Goal: Task Accomplishment & Management: Use online tool/utility

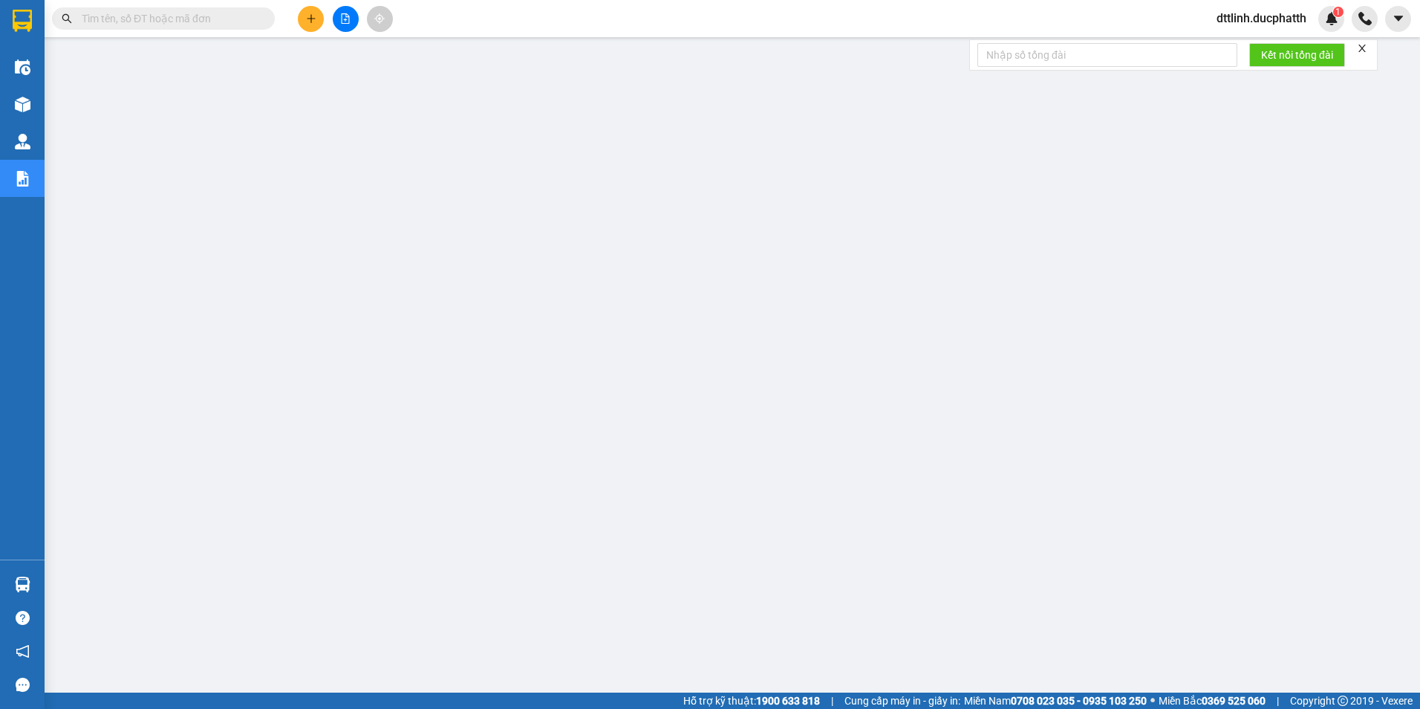
click at [354, 16] on button at bounding box center [346, 19] width 26 height 26
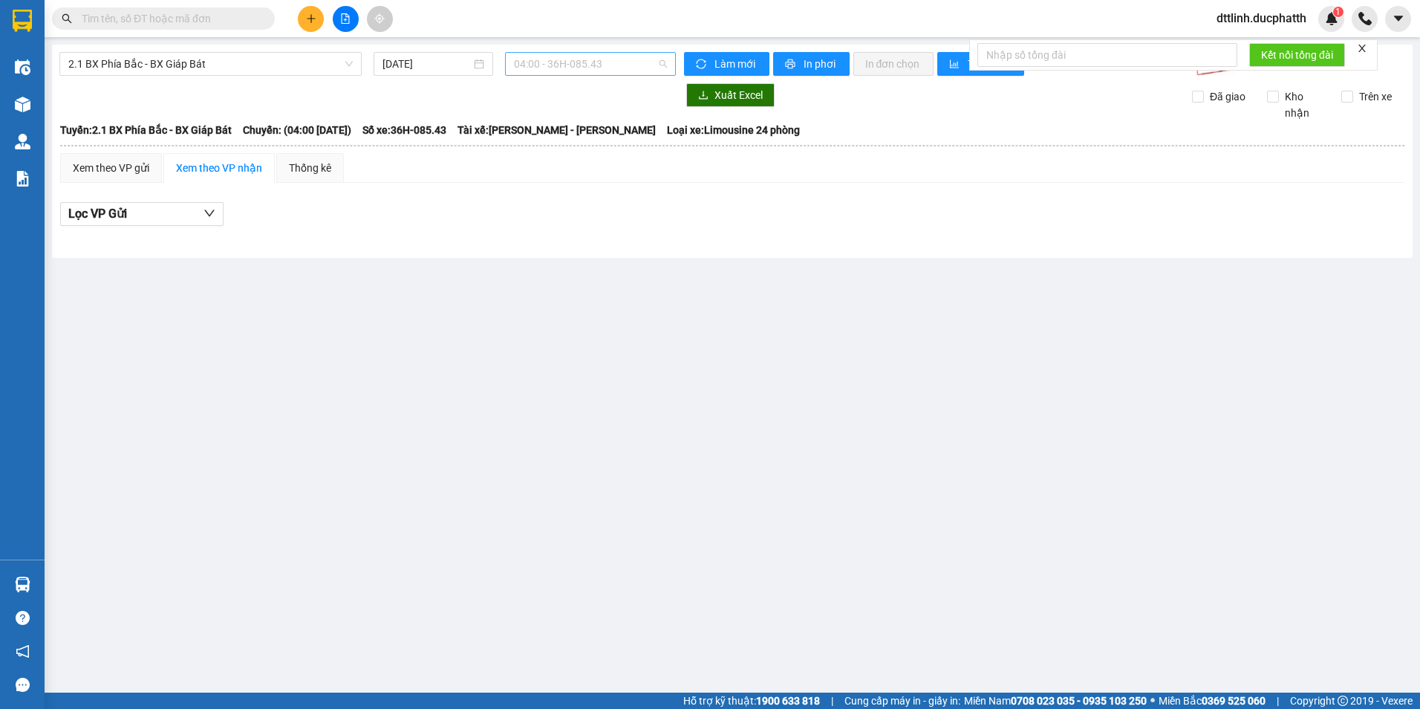
click at [622, 60] on span "04:00 - 36H-085.43" at bounding box center [591, 64] width 154 height 22
drag, startPoint x: 530, startPoint y: 59, endPoint x: 544, endPoint y: 60, distance: 14.1
click at [530, 60] on input "36h08839" at bounding box center [585, 64] width 143 height 22
type input "36H 08839"
click at [699, 59] on icon "sync" at bounding box center [701, 64] width 10 height 10
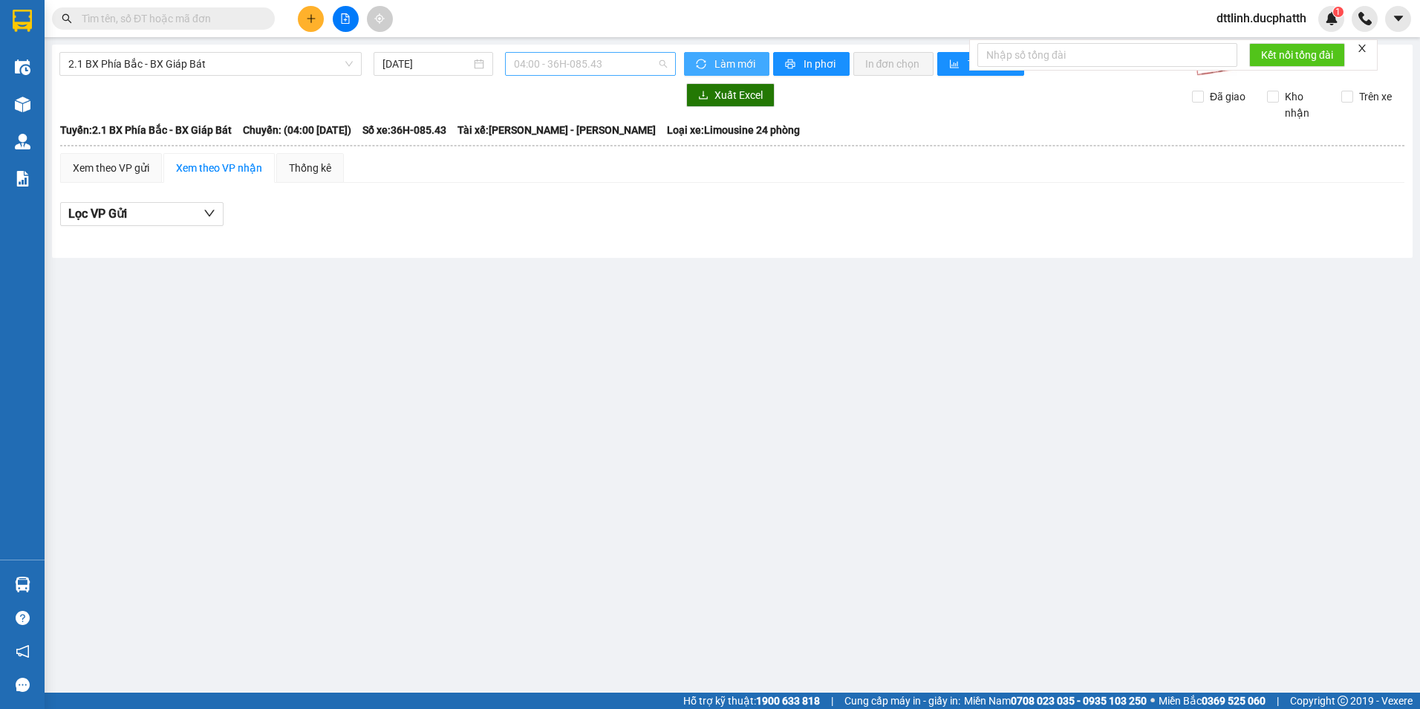
click at [622, 62] on span "04:00 - 36H-085.43" at bounding box center [591, 64] width 154 height 22
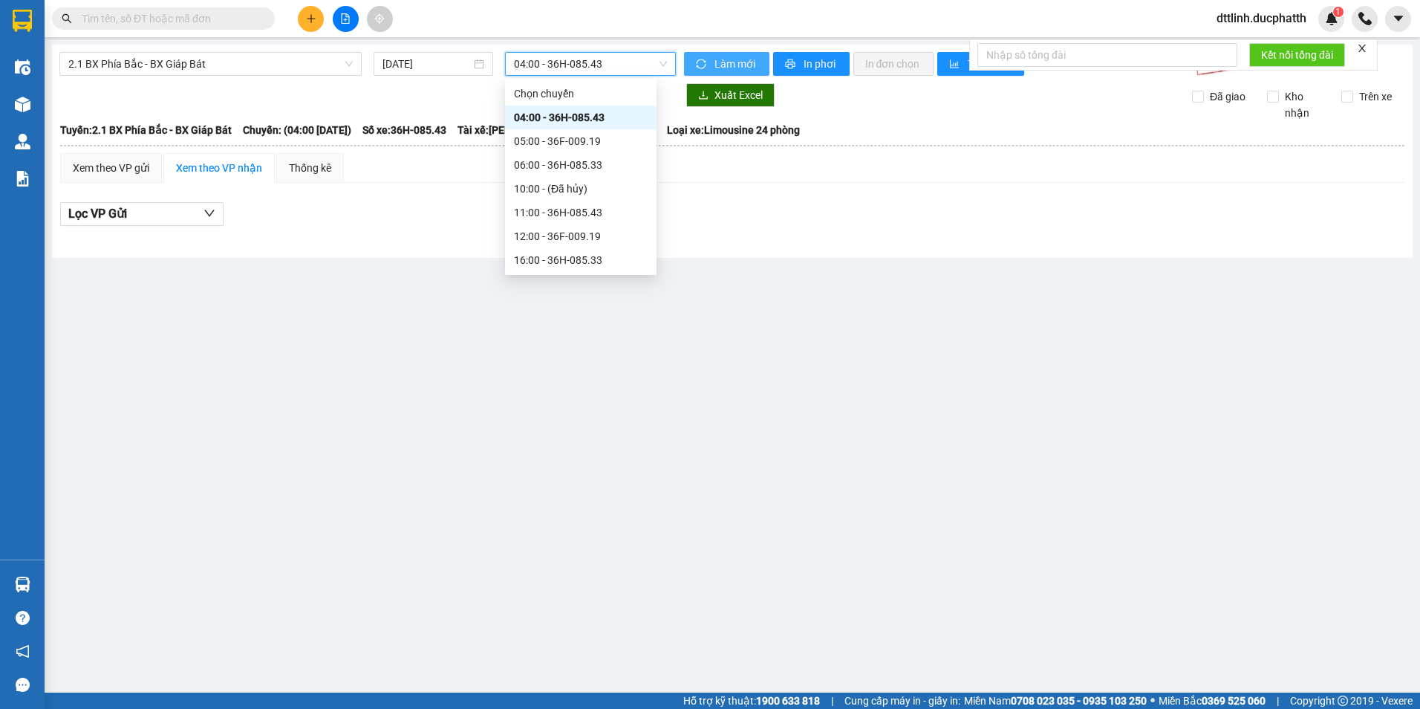
click at [616, 62] on span "04:00 - 36H-085.43" at bounding box center [591, 64] width 154 height 22
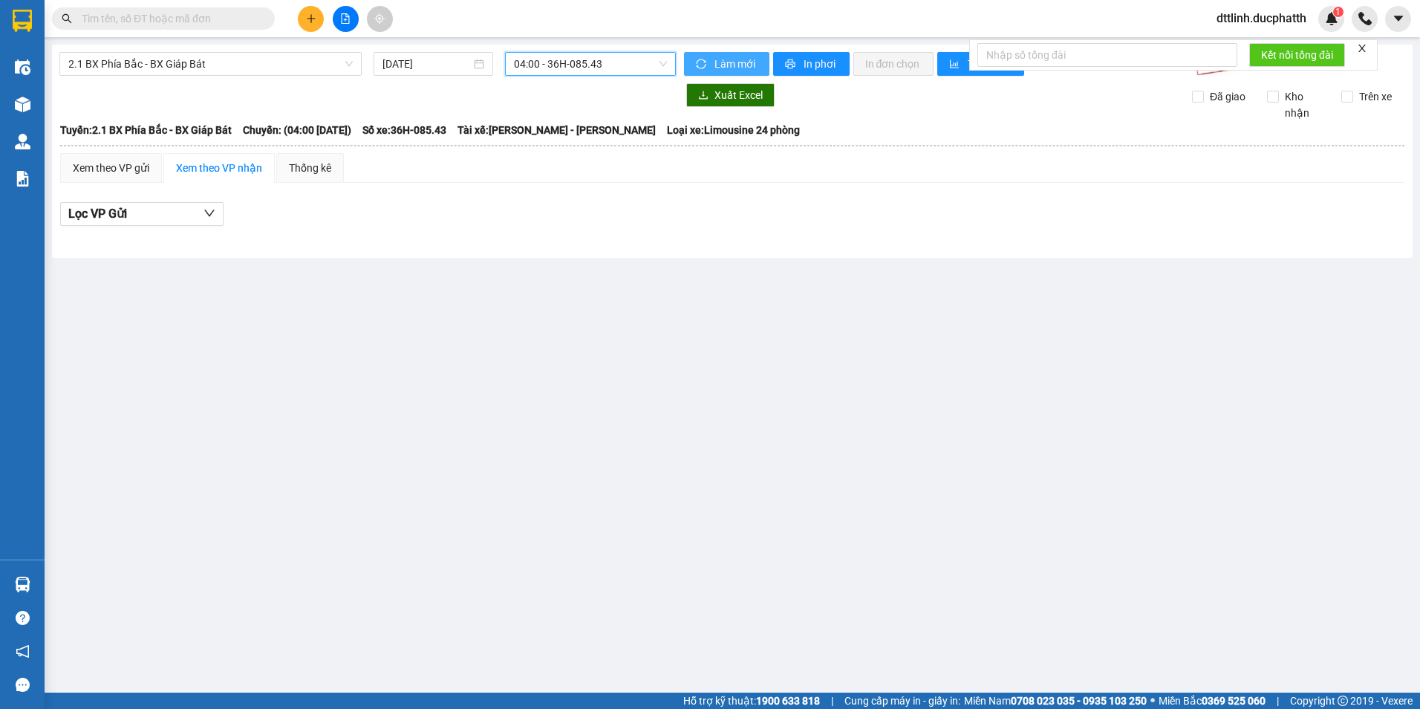
click at [628, 65] on span "04:00 - 36H-085.43" at bounding box center [591, 64] width 154 height 22
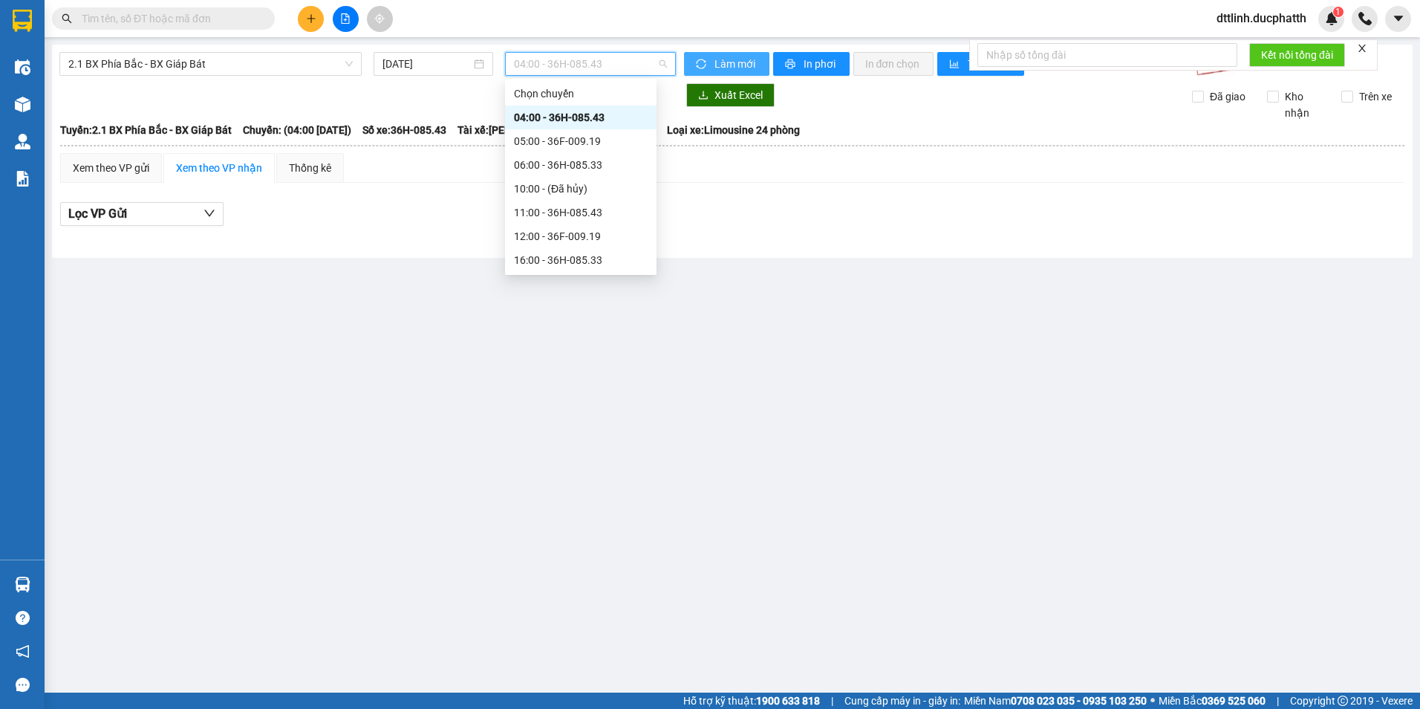
scroll to position [48, 0]
click at [261, 70] on span "2.1 BX Phía Bắc - BX Giáp Bát" at bounding box center [210, 64] width 284 height 22
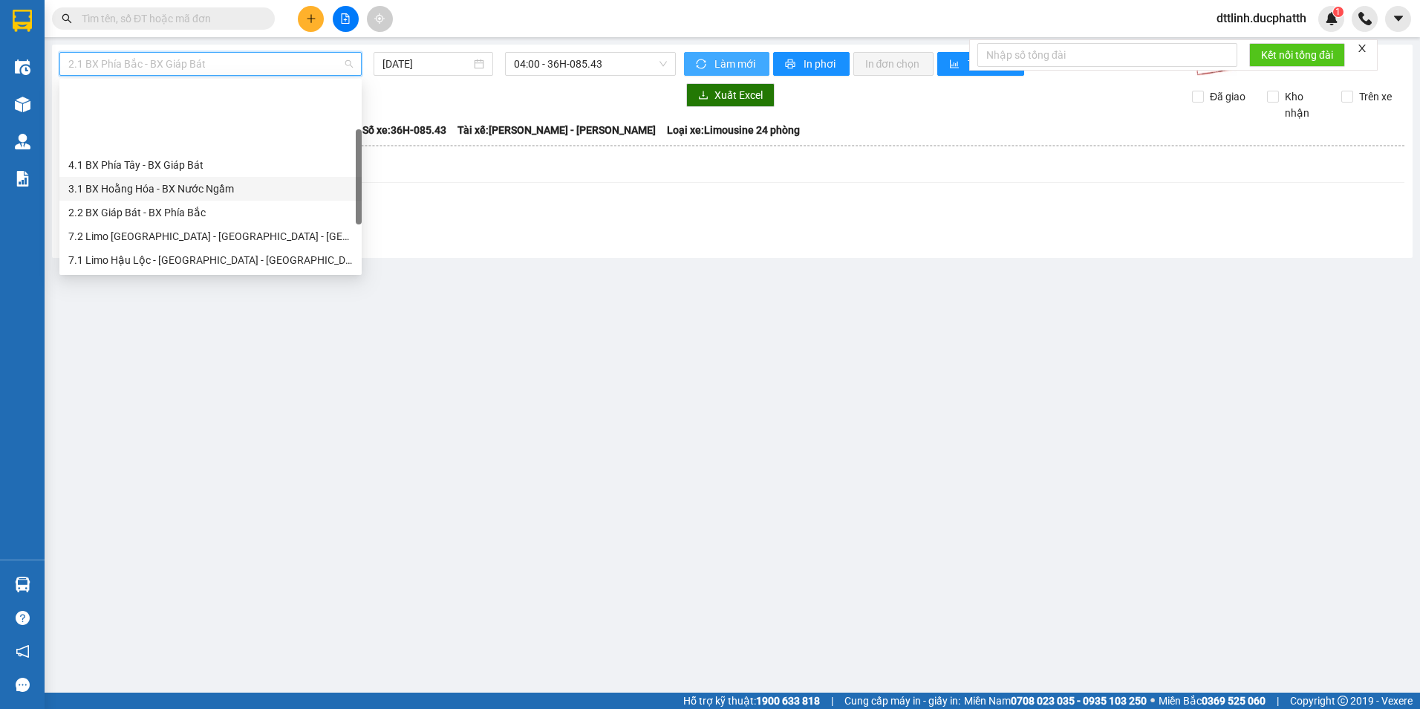
scroll to position [166, 0]
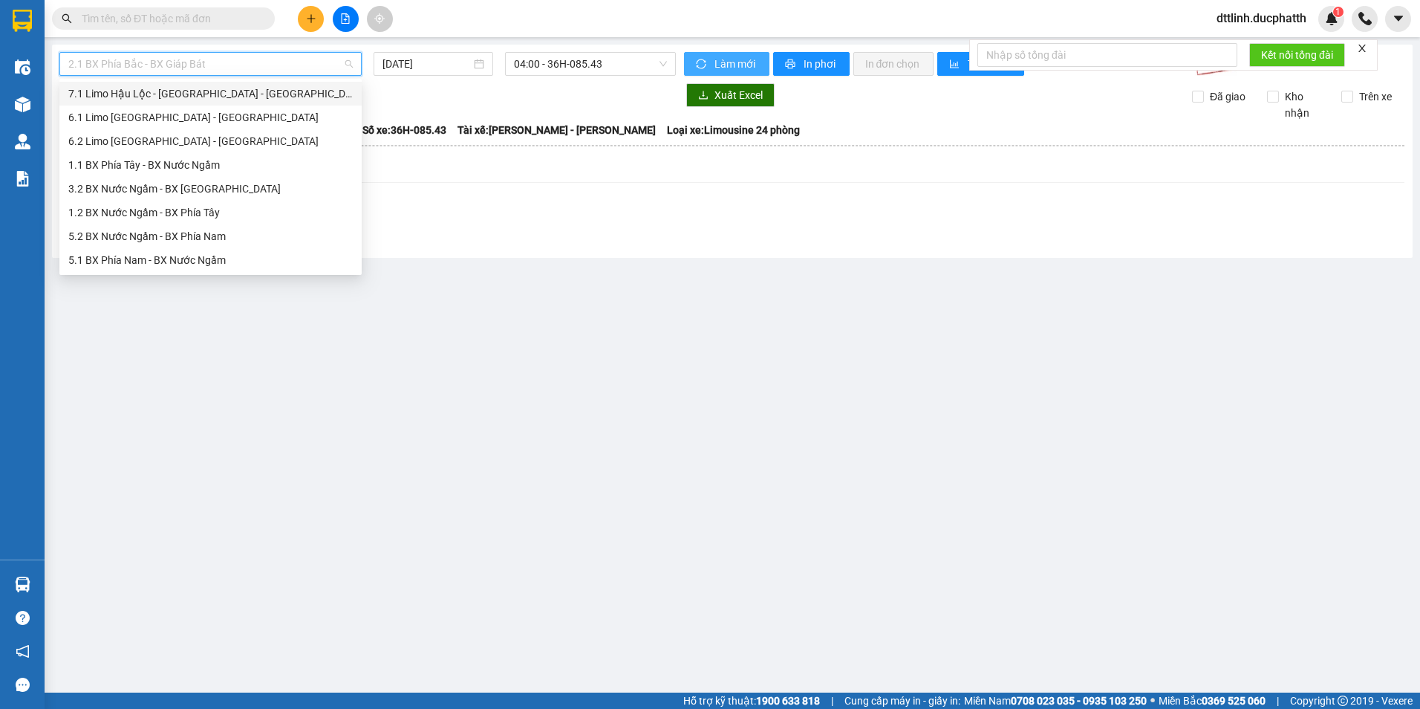
click at [175, 96] on div "7.1 Limo Hậu Lộc - [GEOGRAPHIC_DATA] - [GEOGRAPHIC_DATA]" at bounding box center [210, 93] width 284 height 16
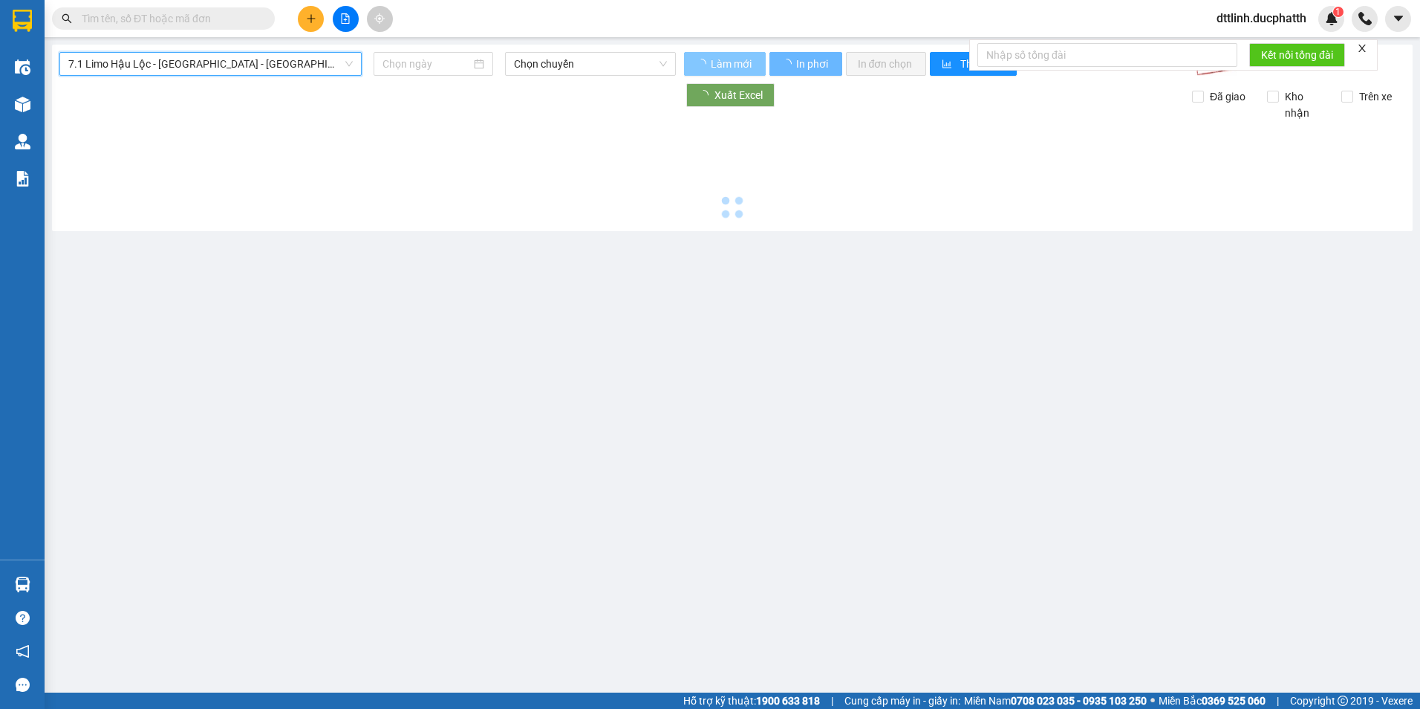
type input "[DATE]"
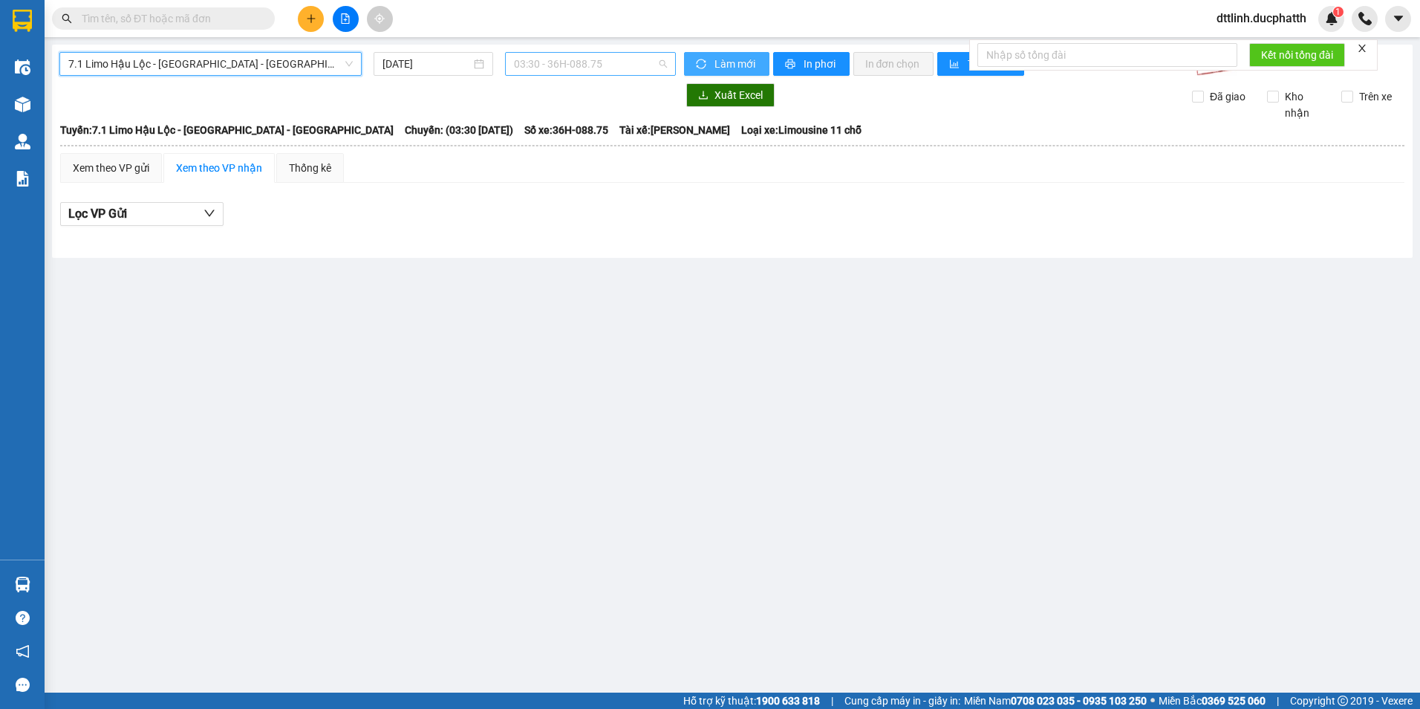
scroll to position [24, 0]
click at [622, 63] on span "03:30 - 36H-088.75" at bounding box center [591, 64] width 154 height 22
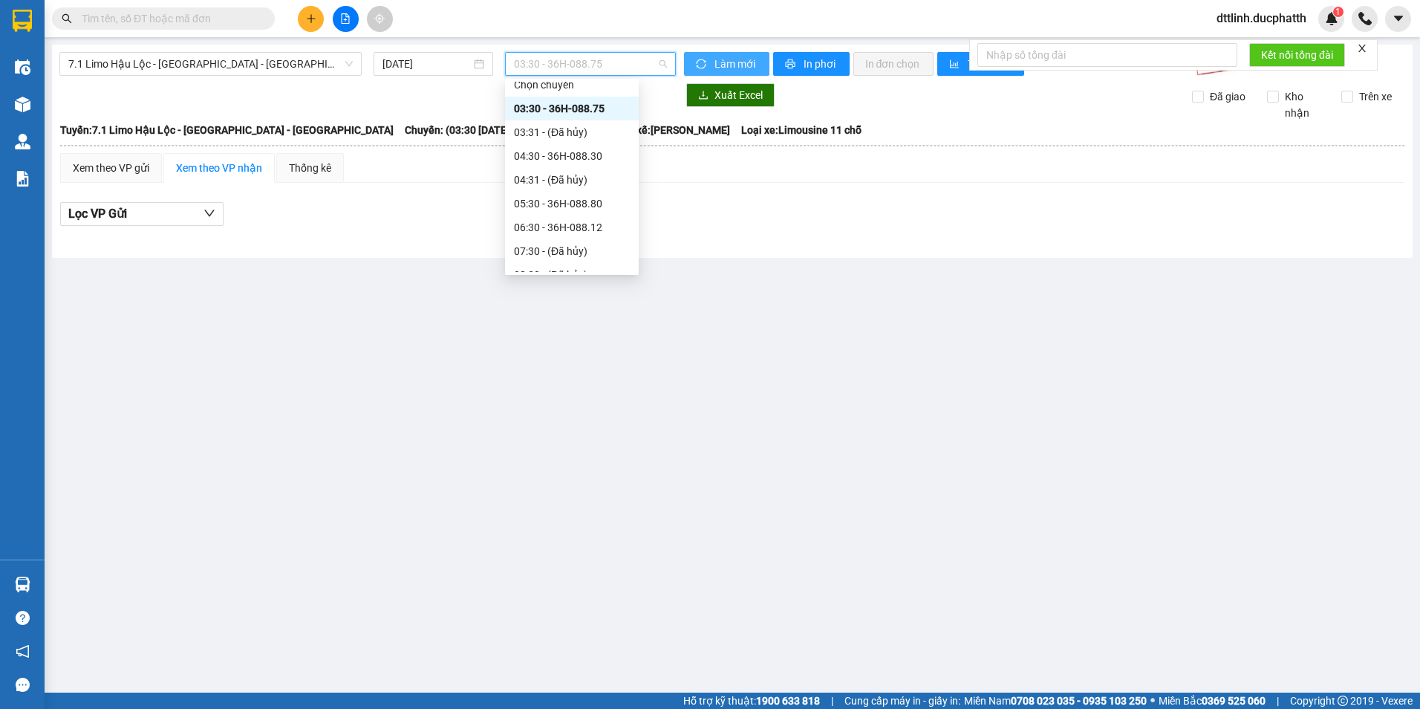
scroll to position [0, 0]
click at [279, 64] on span "7.1 Limo Hậu Lộc - [GEOGRAPHIC_DATA] - [GEOGRAPHIC_DATA]" at bounding box center [210, 64] width 284 height 22
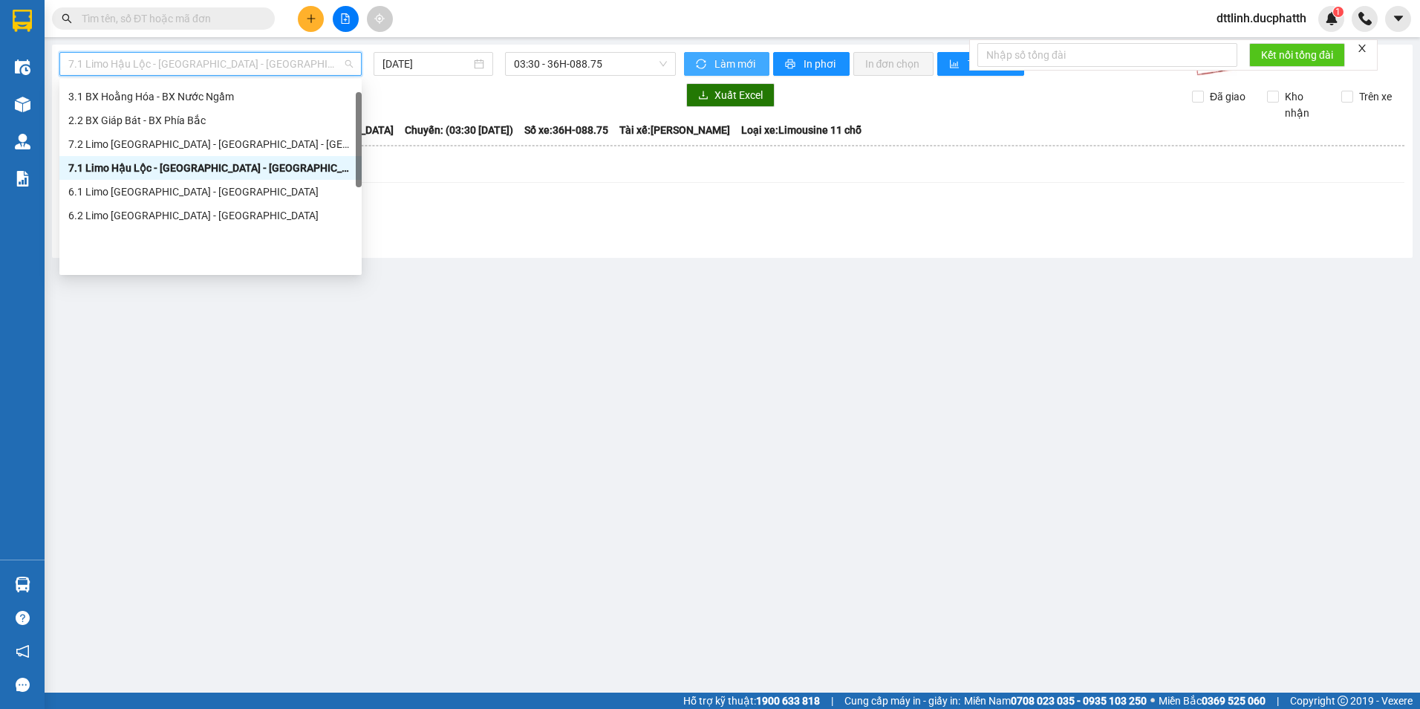
scroll to position [18, 0]
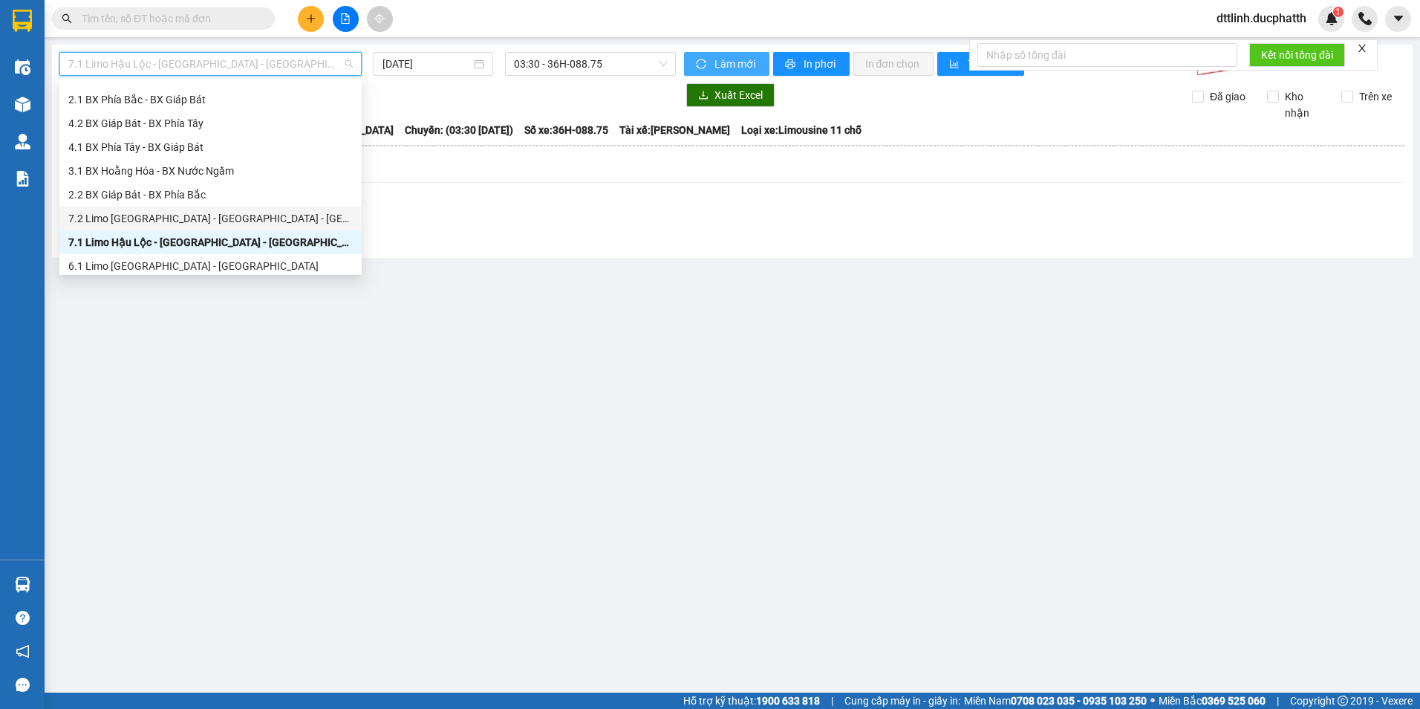
click at [230, 214] on div "7.2 Limo [GEOGRAPHIC_DATA] - [GEOGRAPHIC_DATA] - [GEOGRAPHIC_DATA]" at bounding box center [210, 218] width 284 height 16
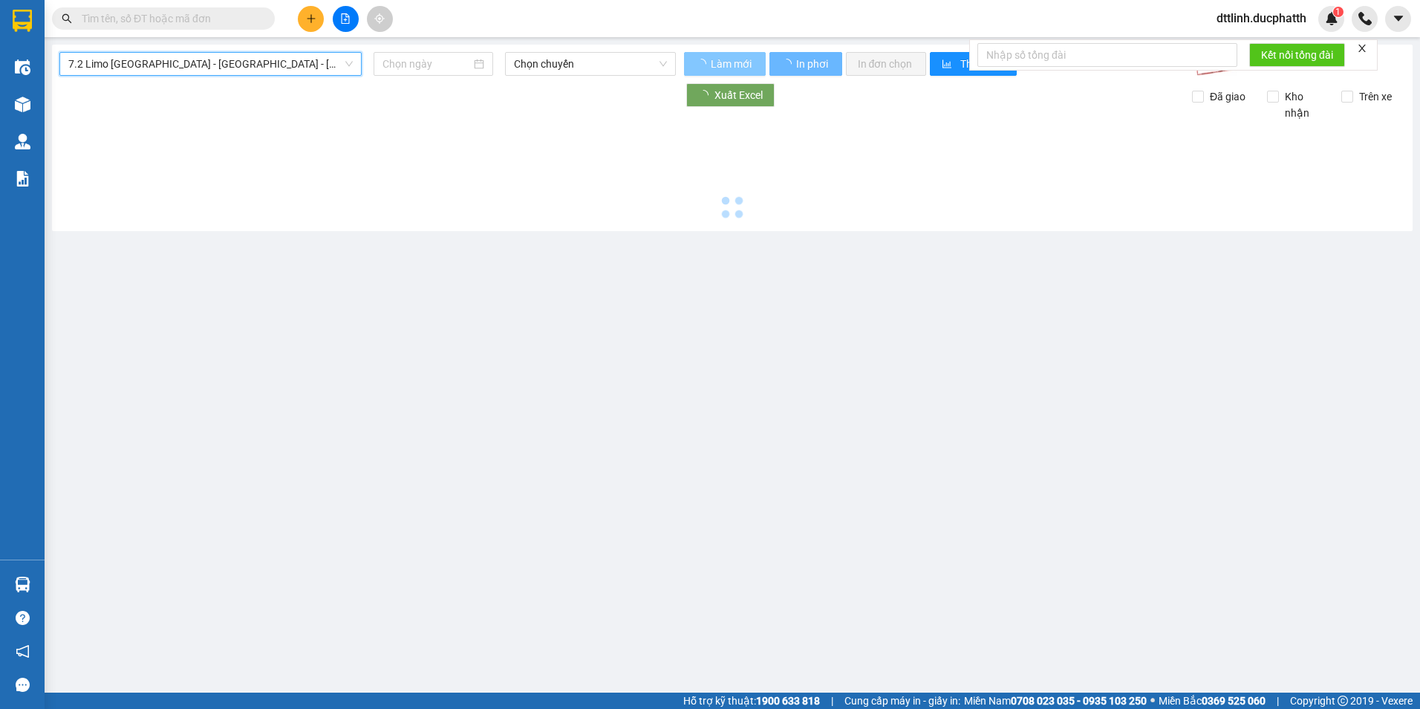
type input "[DATE]"
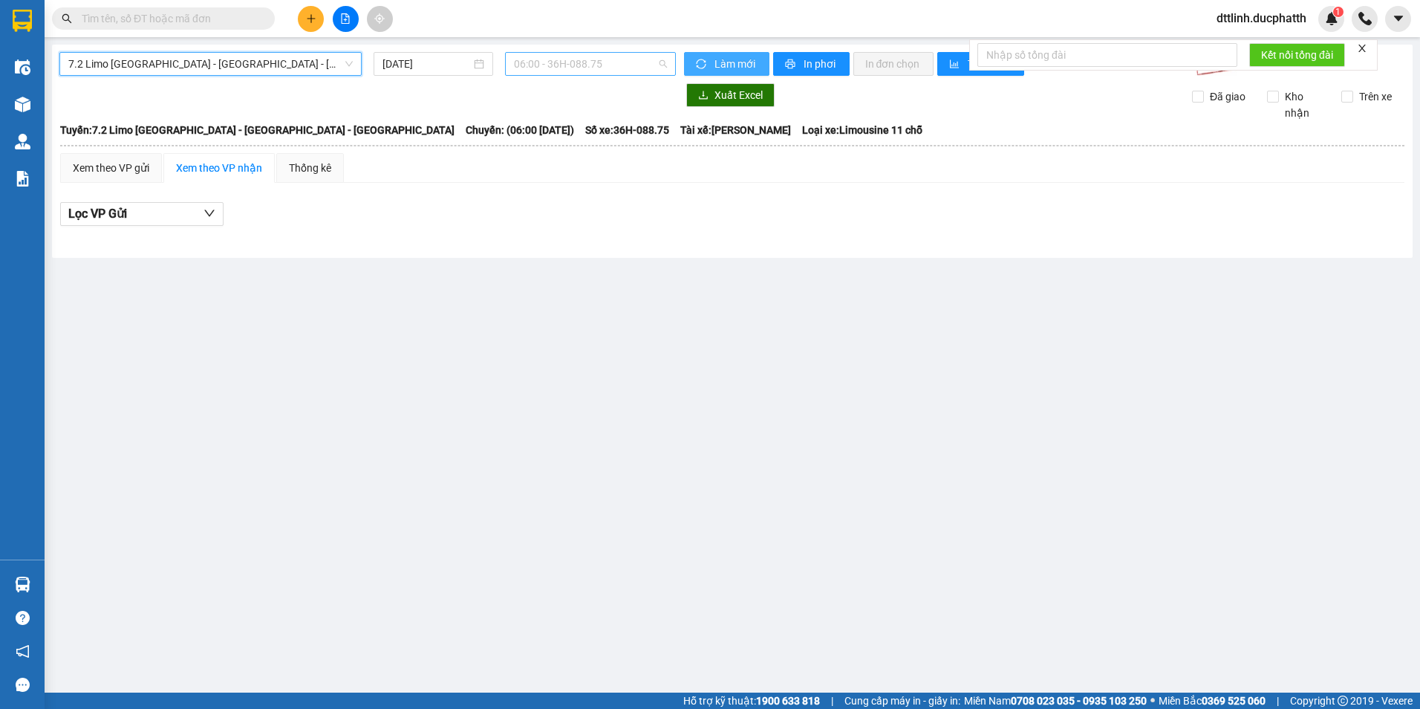
click at [615, 64] on span "06:00 - 36H-088.75" at bounding box center [591, 64] width 154 height 22
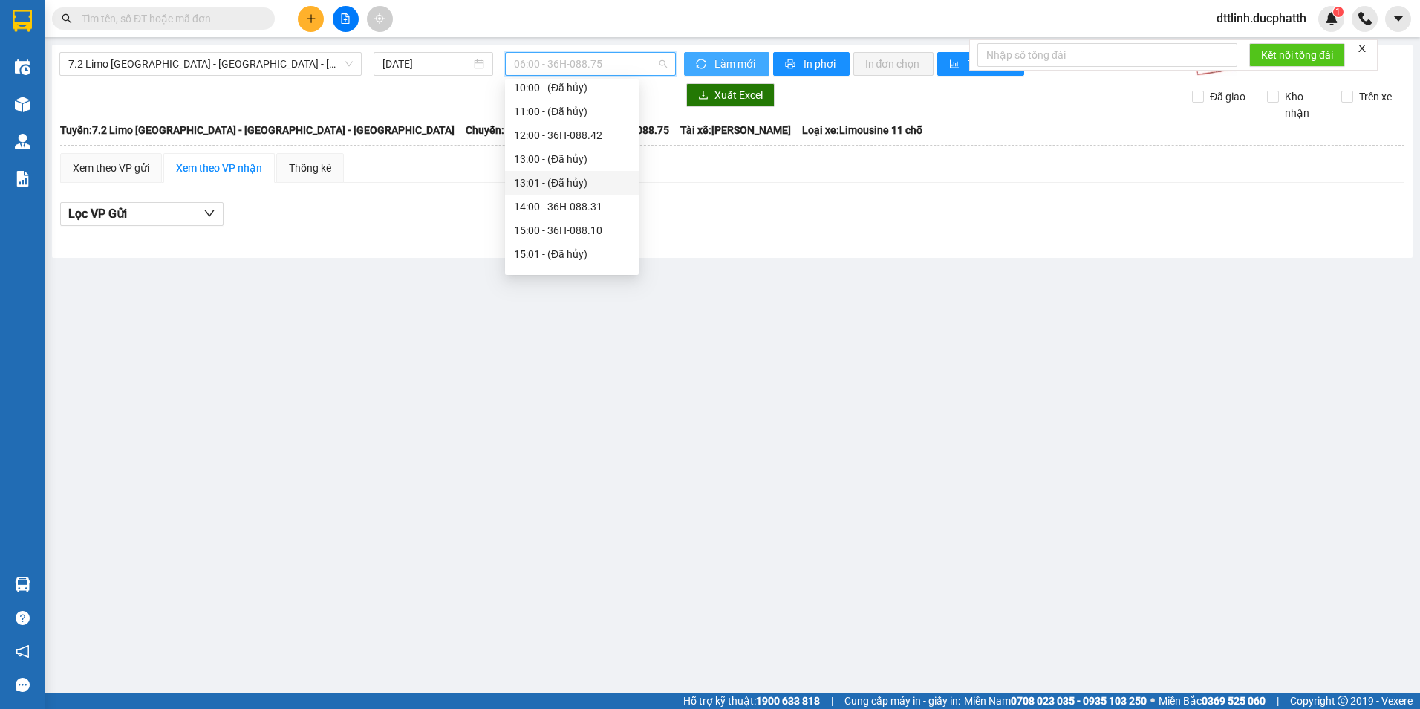
scroll to position [223, 0]
click at [602, 204] on div "16:00 - 36H-088.39" at bounding box center [572, 203] width 116 height 16
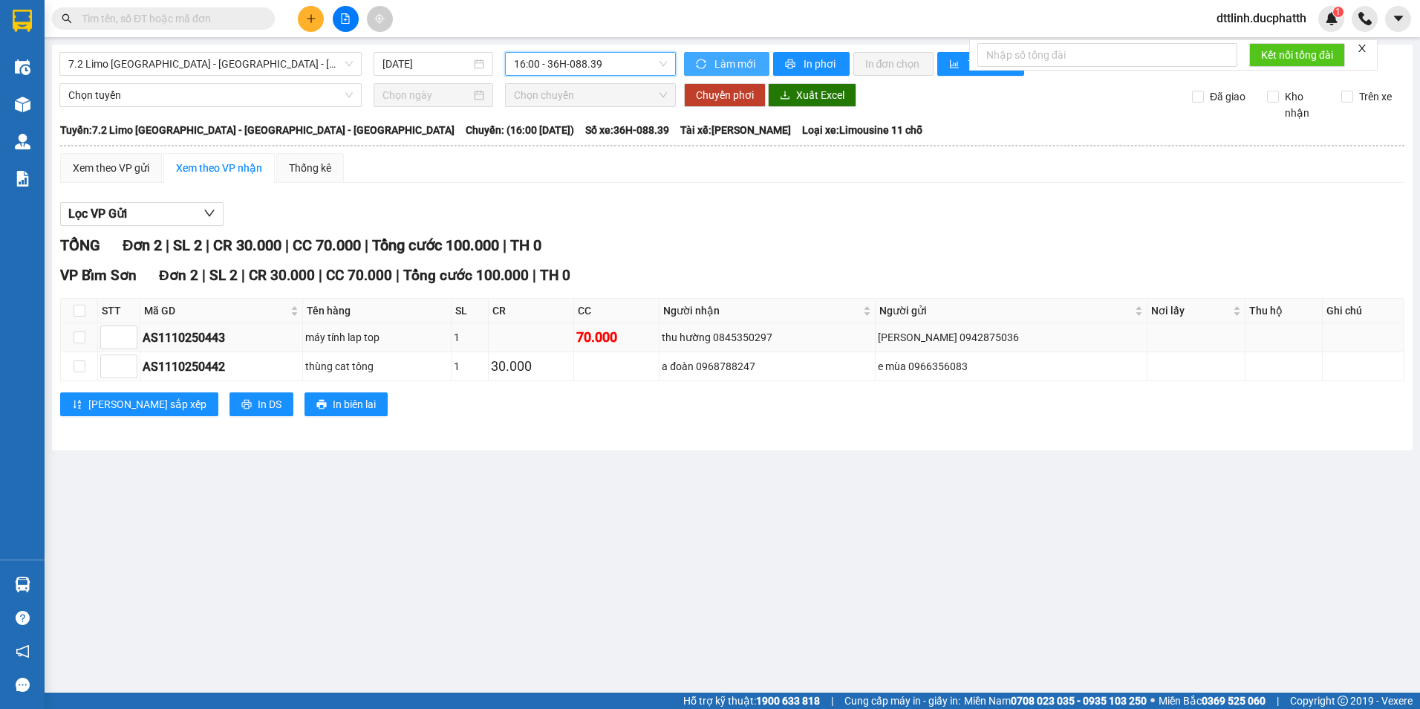
click at [625, 334] on div "70.000" at bounding box center [616, 337] width 80 height 21
click at [84, 334] on input "checkbox" at bounding box center [80, 337] width 12 height 12
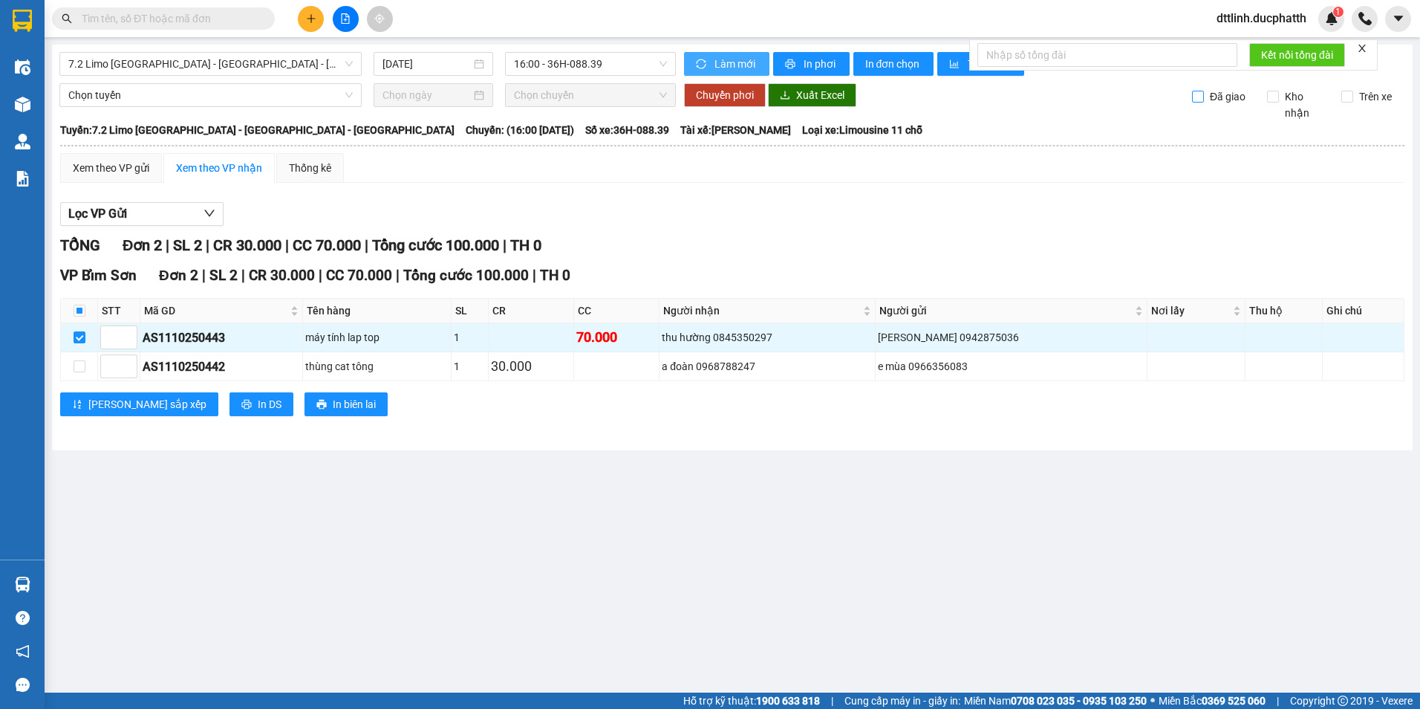
drag, startPoint x: 1203, startPoint y: 95, endPoint x: 1130, endPoint y: 140, distance: 85.3
click at [1132, 139] on div "7.2 Limo [GEOGRAPHIC_DATA] - [GEOGRAPHIC_DATA] Sơn - [GEOGRAPHIC_DATA] [DATE] 1…" at bounding box center [732, 248] width 1361 height 406
click at [84, 337] on input "checkbox" at bounding box center [80, 337] width 12 height 12
checkbox input "false"
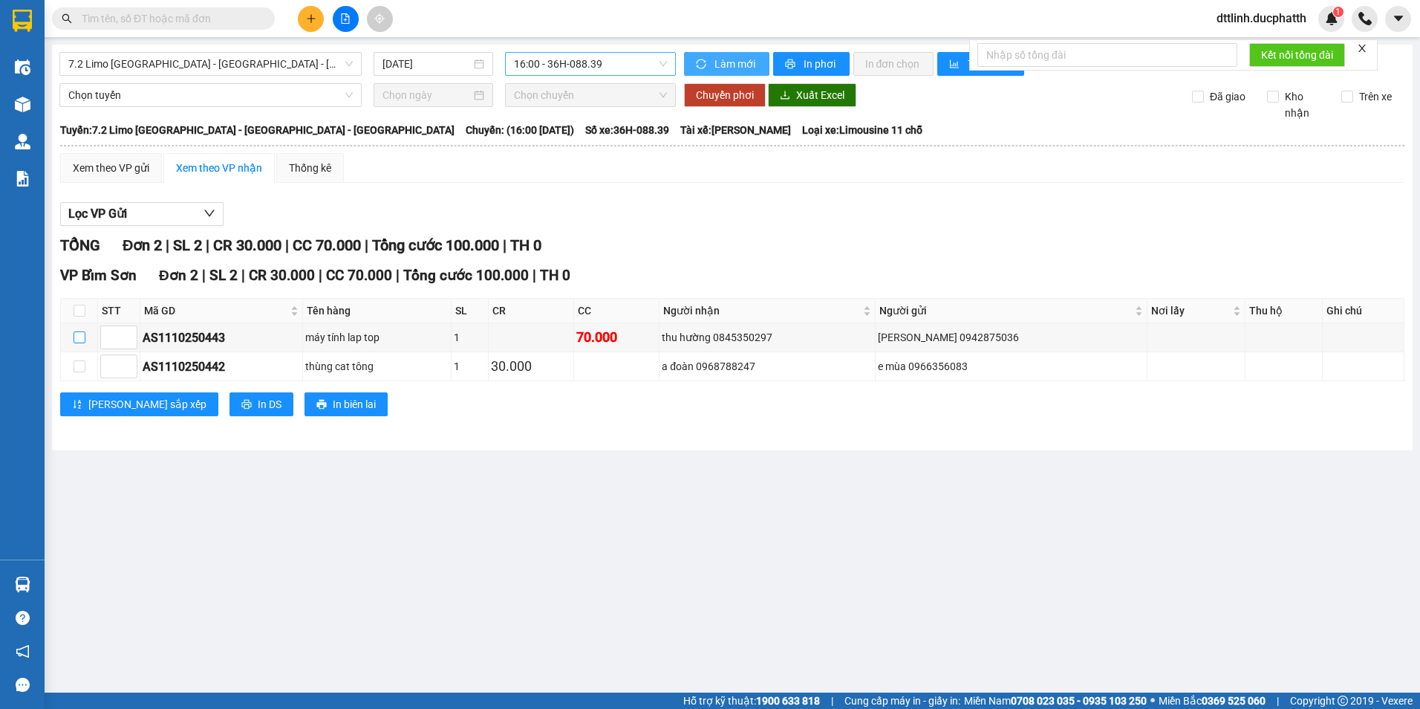
click at [620, 56] on span "16:00 - 36H-088.39" at bounding box center [591, 64] width 154 height 22
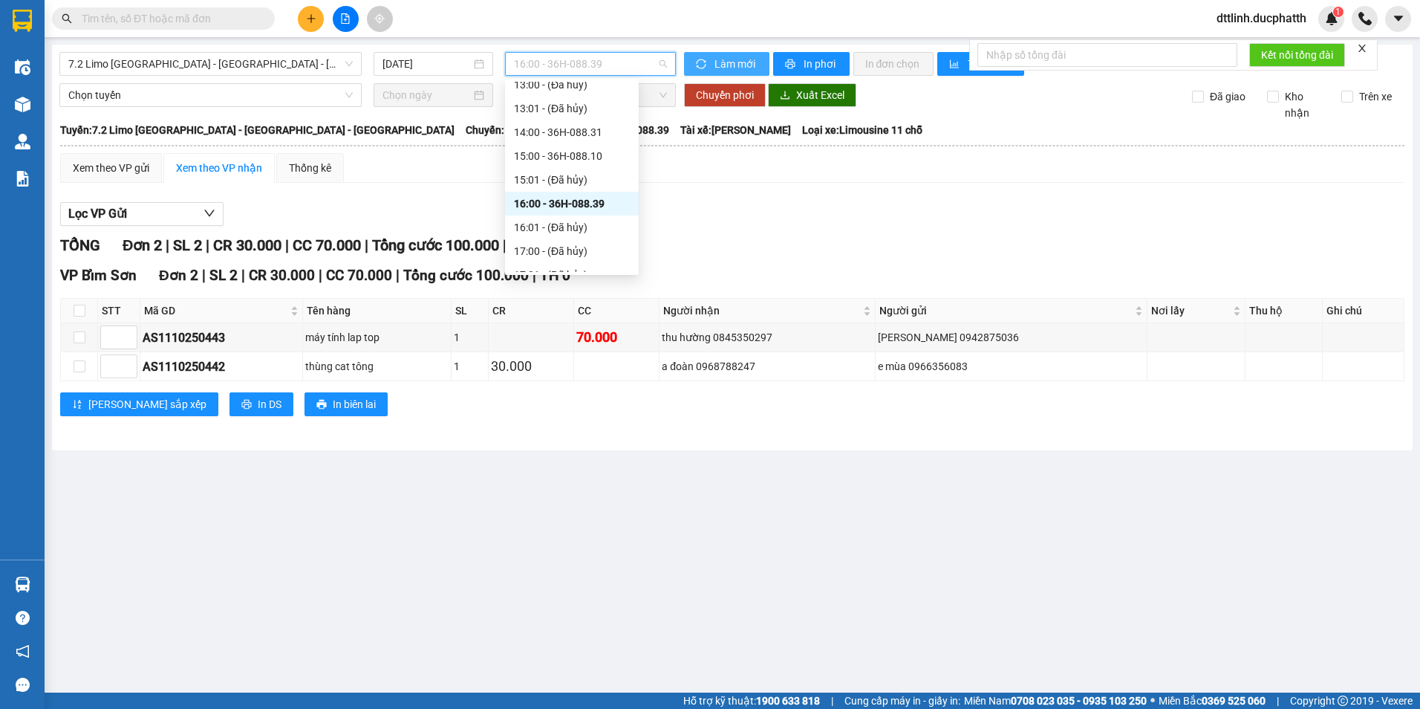
scroll to position [149, 0]
click at [596, 141] on div "12:00 - 36H-088.42" at bounding box center [572, 135] width 116 height 16
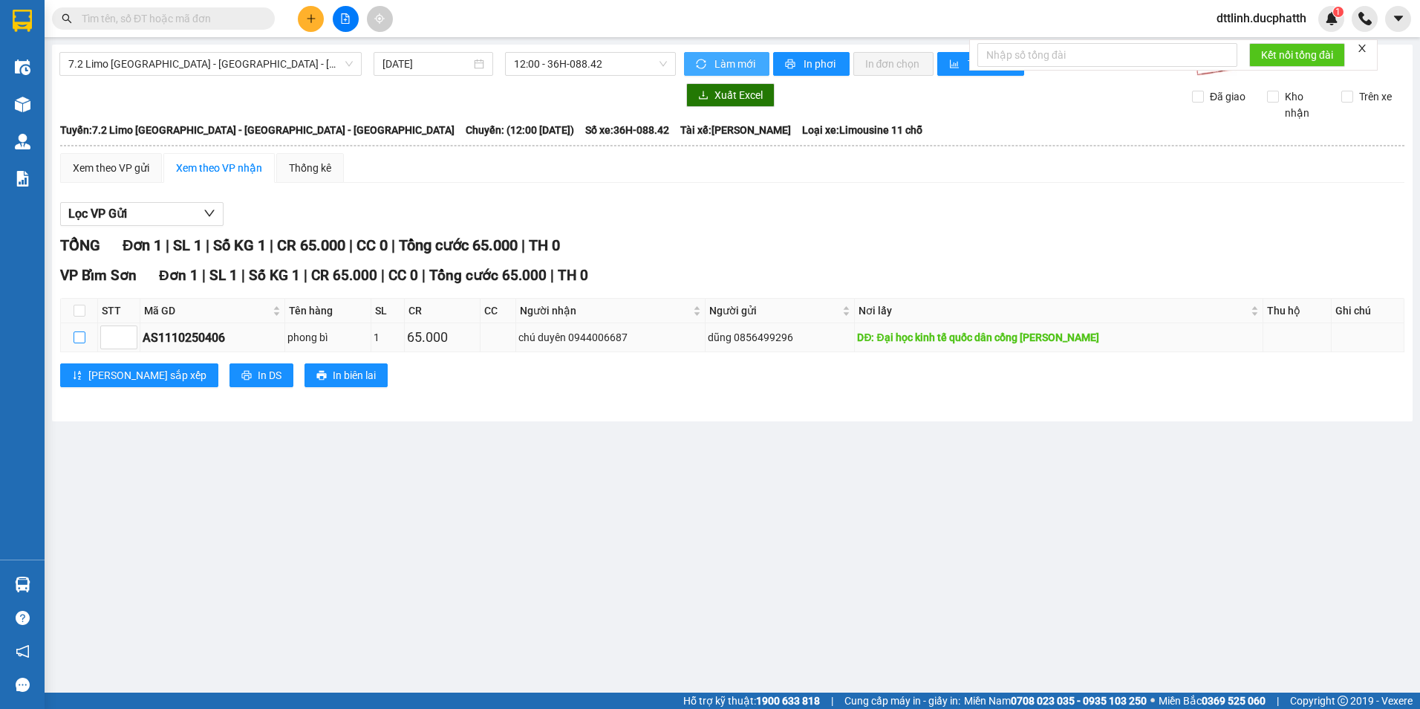
click at [80, 334] on input "checkbox" at bounding box center [80, 337] width 12 height 12
checkbox input "true"
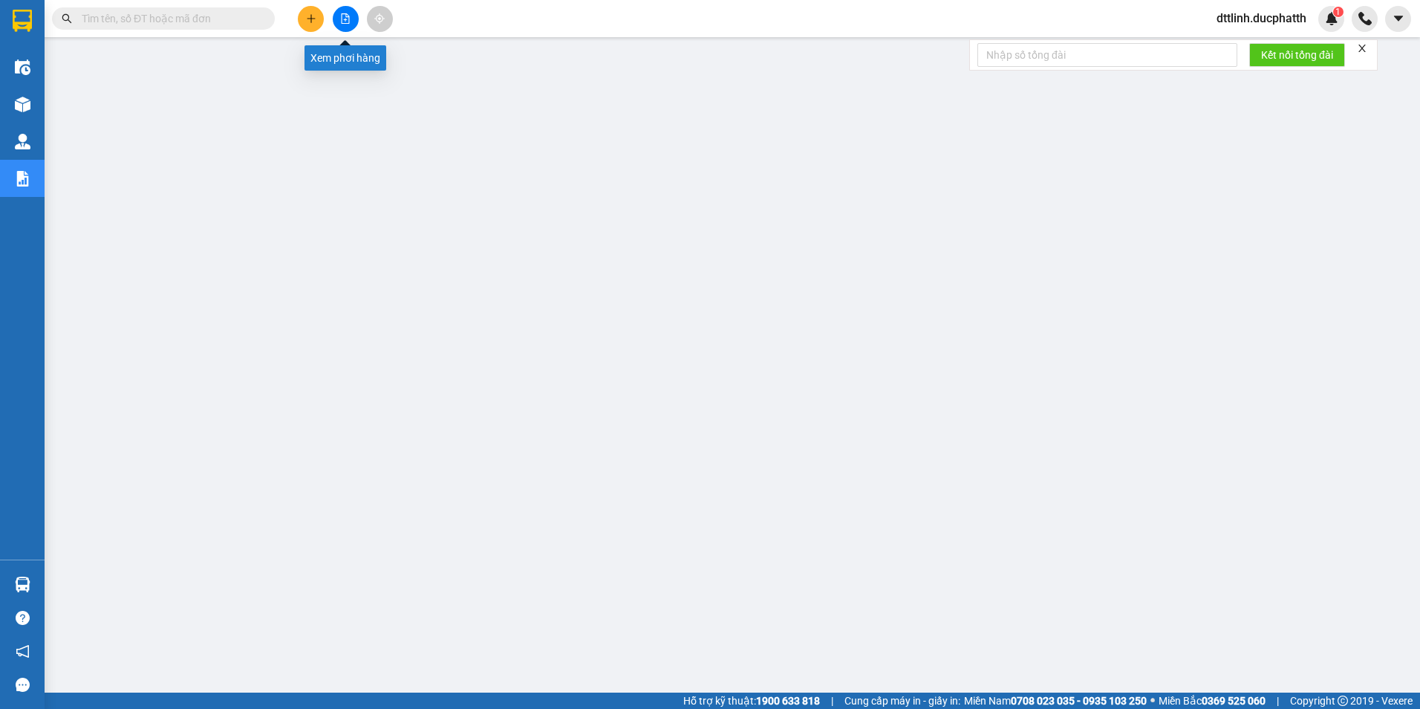
click at [340, 17] on button at bounding box center [346, 19] width 26 height 26
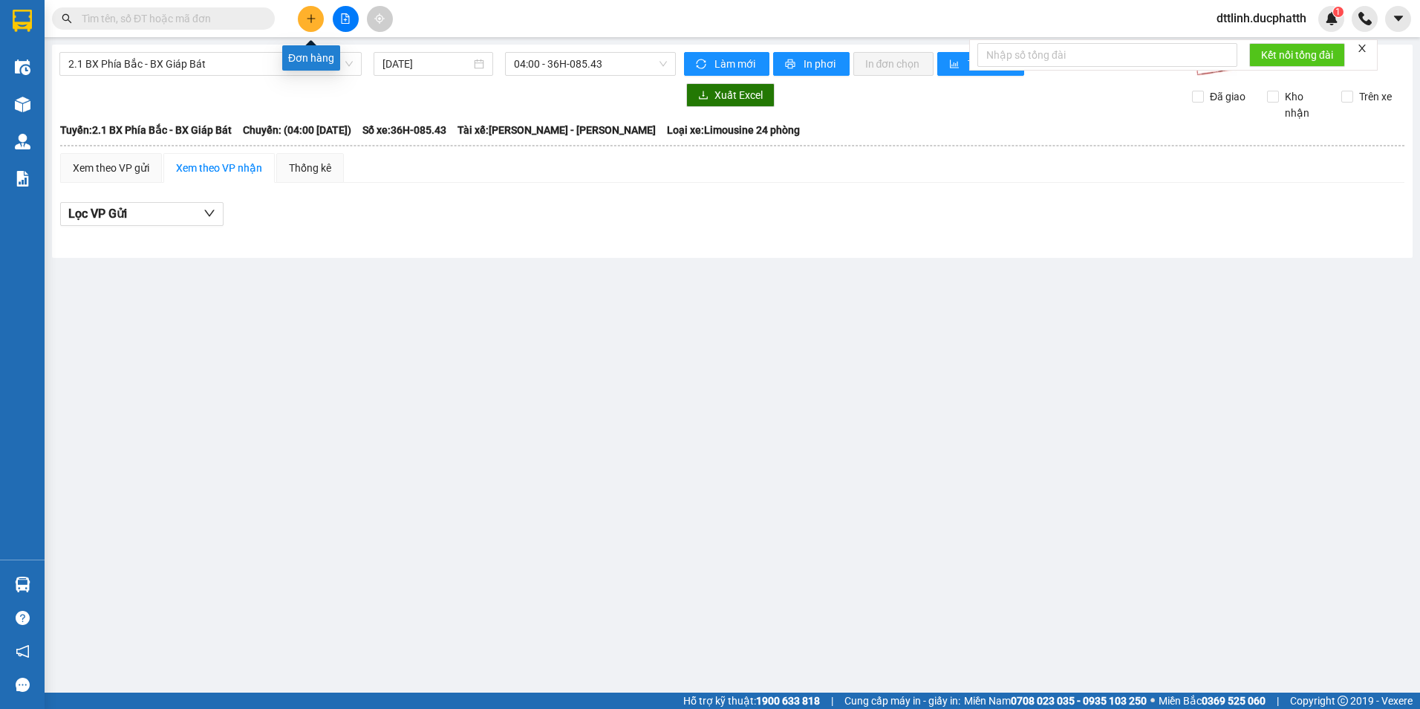
click at [313, 19] on icon "plus" at bounding box center [311, 18] width 10 height 10
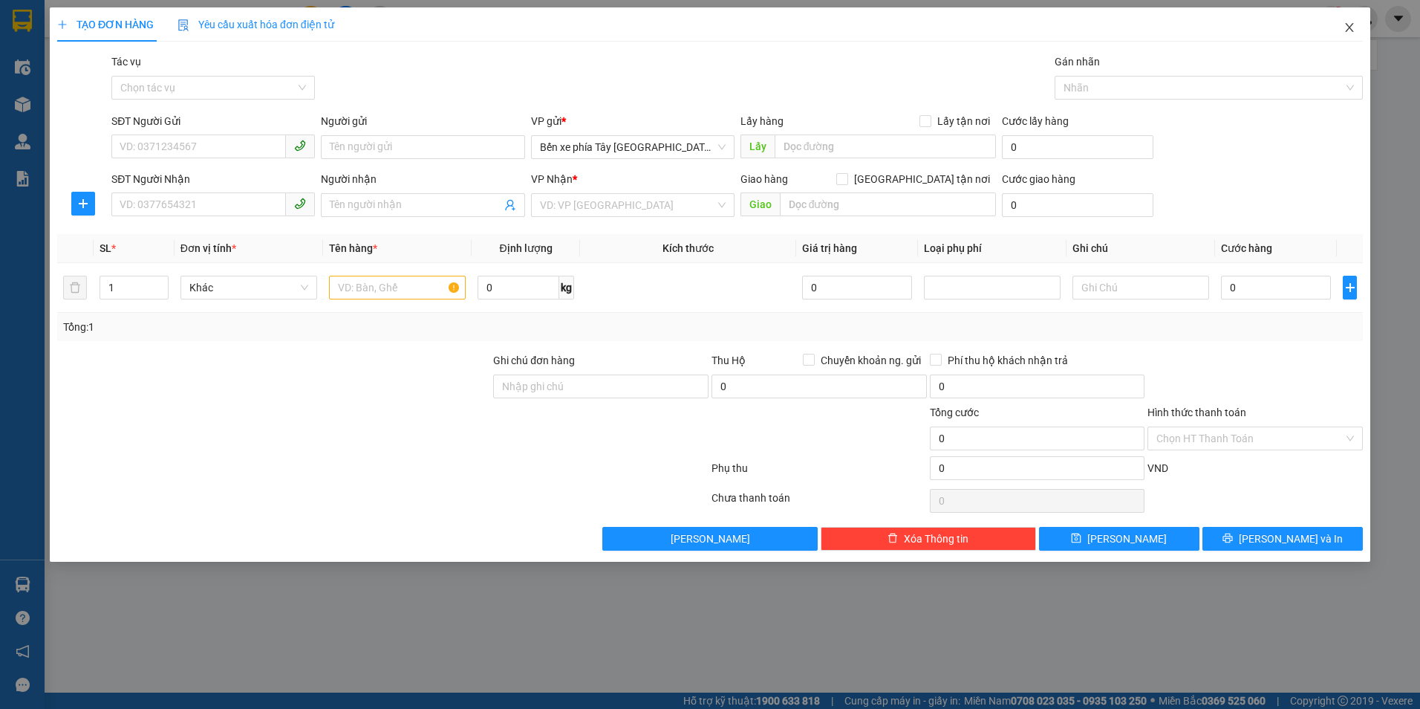
click at [1344, 32] on icon "close" at bounding box center [1350, 28] width 12 height 12
